Goal: Information Seeking & Learning: Learn about a topic

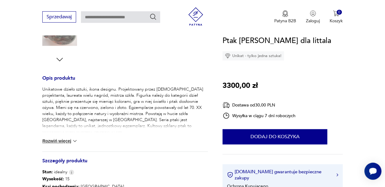
scroll to position [213, 0]
click at [67, 140] on button "Rozwiń więcej" at bounding box center [59, 141] width 35 height 6
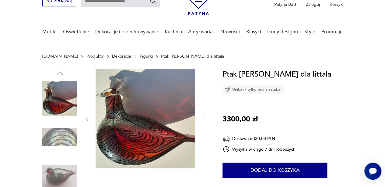
scroll to position [30, 0]
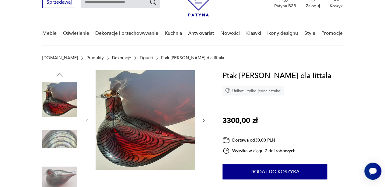
click at [203, 120] on icon "button" at bounding box center [203, 120] width 5 height 5
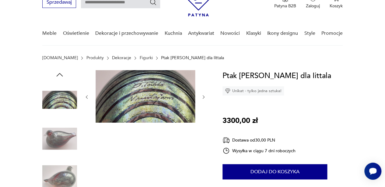
click at [203, 120] on div at bounding box center [145, 97] width 122 height 54
click at [203, 95] on icon "button" at bounding box center [203, 96] width 5 height 5
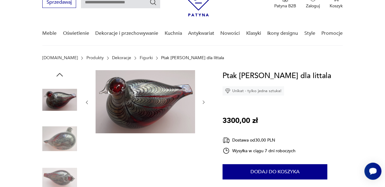
click at [203, 100] on icon "button" at bounding box center [203, 101] width 5 height 5
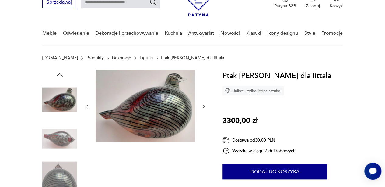
click at [203, 106] on icon "button" at bounding box center [203, 106] width 5 height 5
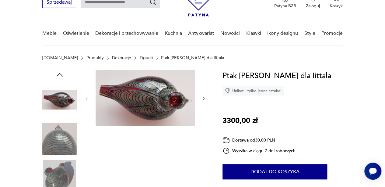
click at [203, 96] on icon "button" at bounding box center [203, 98] width 5 height 5
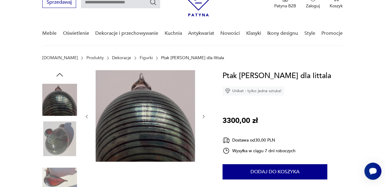
drag, startPoint x: 202, startPoint y: 99, endPoint x: 201, endPoint y: 109, distance: 9.5
click at [202, 104] on div at bounding box center [145, 116] width 122 height 92
click at [203, 116] on icon "button" at bounding box center [203, 116] width 5 height 5
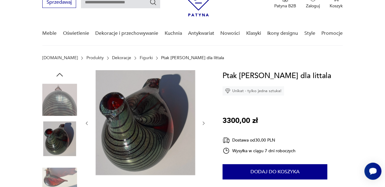
click at [203, 116] on div at bounding box center [145, 123] width 122 height 106
click at [203, 121] on icon "button" at bounding box center [203, 122] width 5 height 5
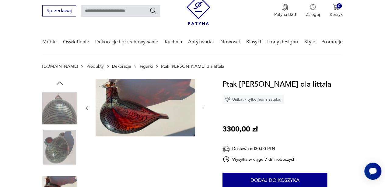
scroll to position [0, 0]
